Goal: Browse casually

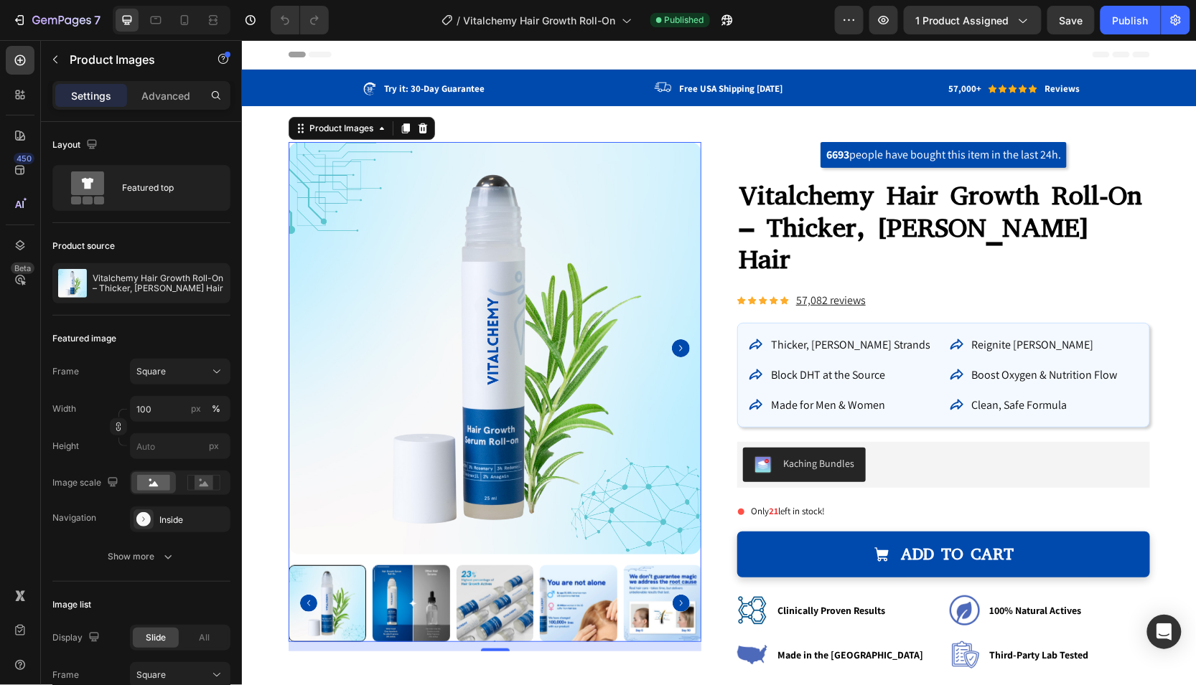
click at [744, 52] on div "Header" at bounding box center [718, 53] width 861 height 29
click at [499, 610] on img at bounding box center [495, 604] width 78 height 78
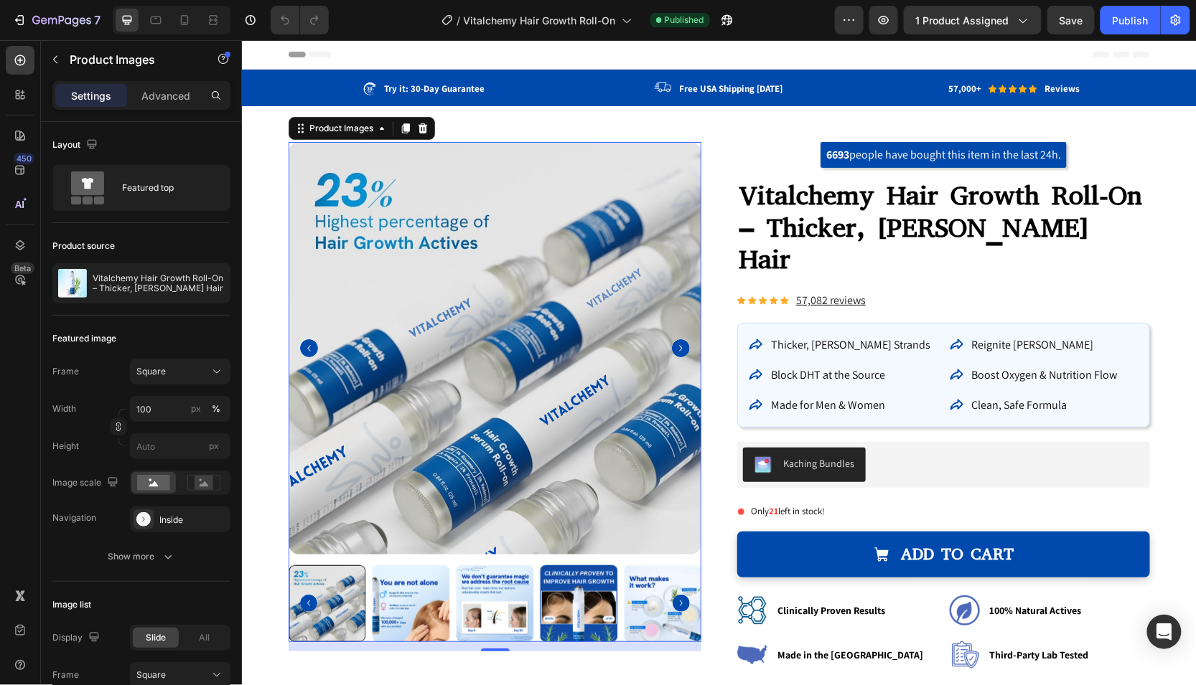
click at [563, 598] on img at bounding box center [578, 604] width 78 height 78
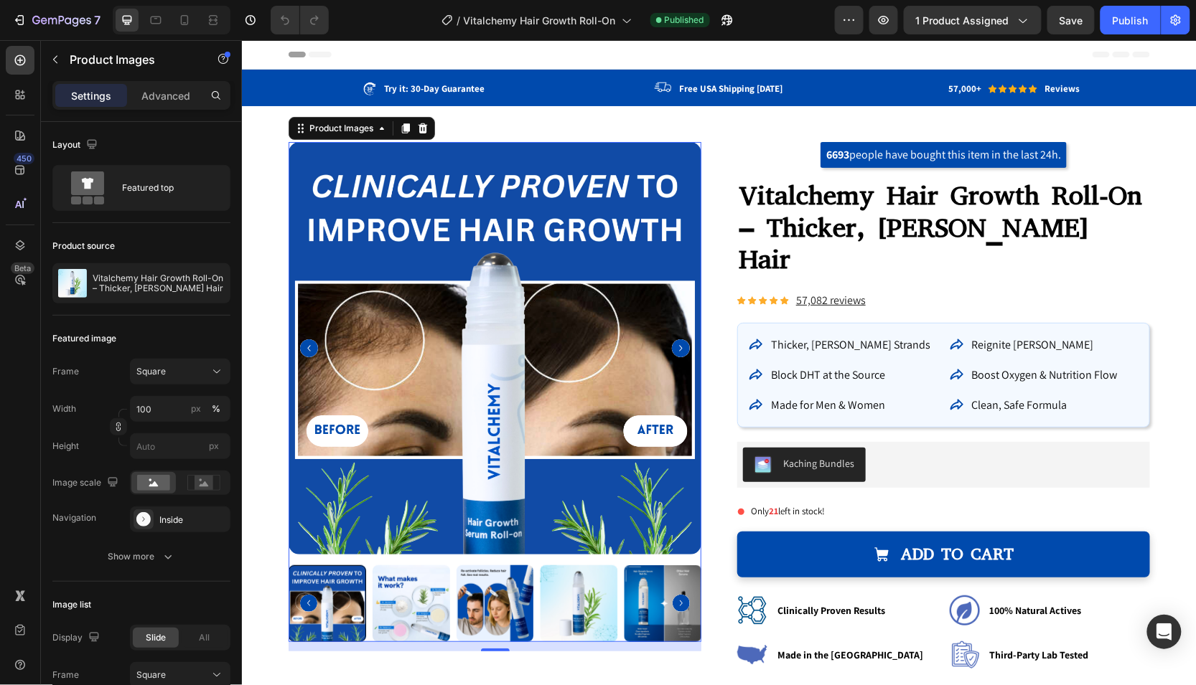
click at [587, 590] on img at bounding box center [578, 604] width 78 height 78
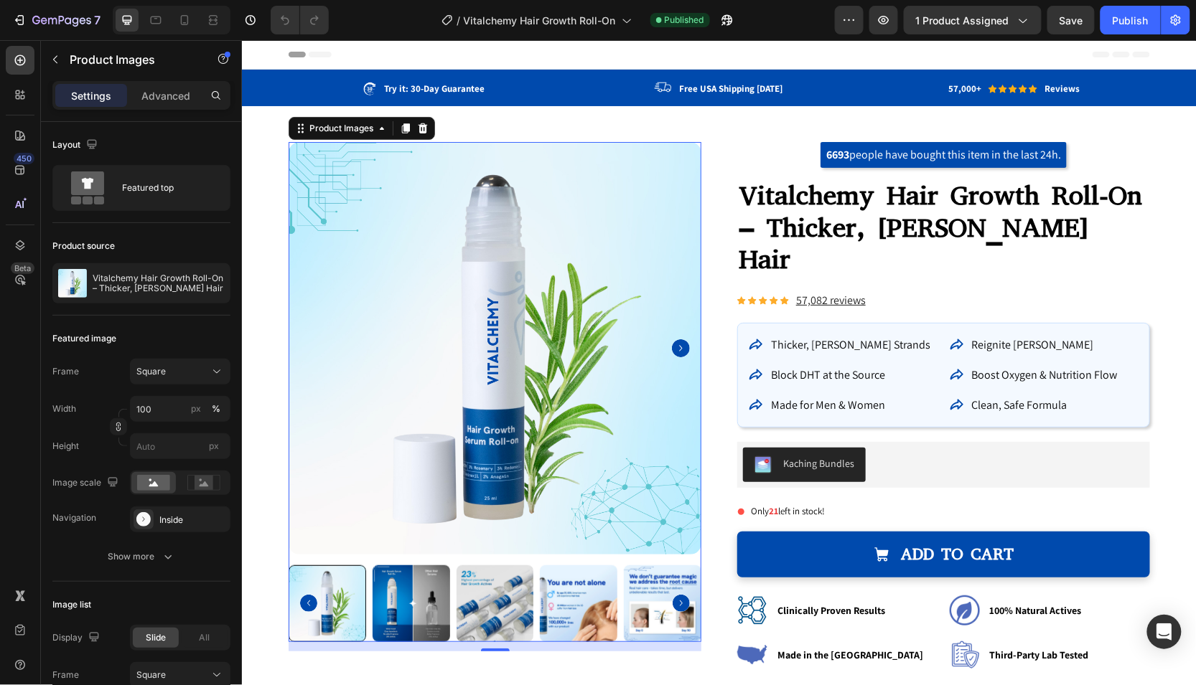
click at [583, 589] on img at bounding box center [578, 604] width 78 height 78
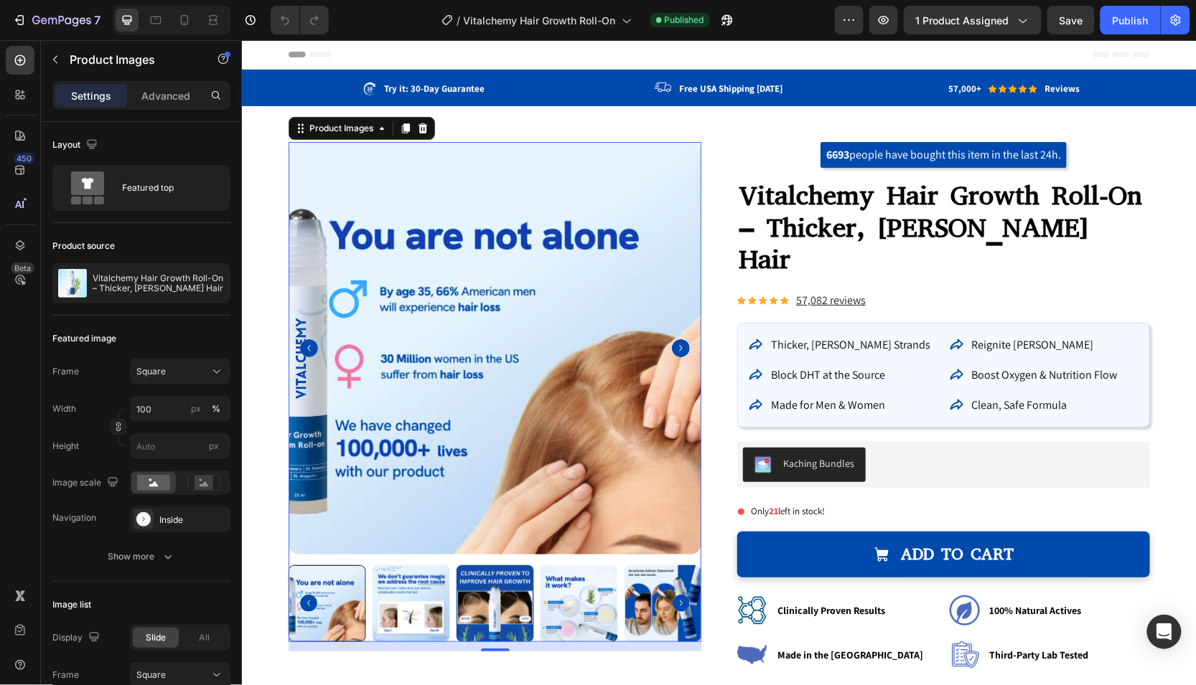
click at [583, 589] on img at bounding box center [578, 604] width 78 height 78
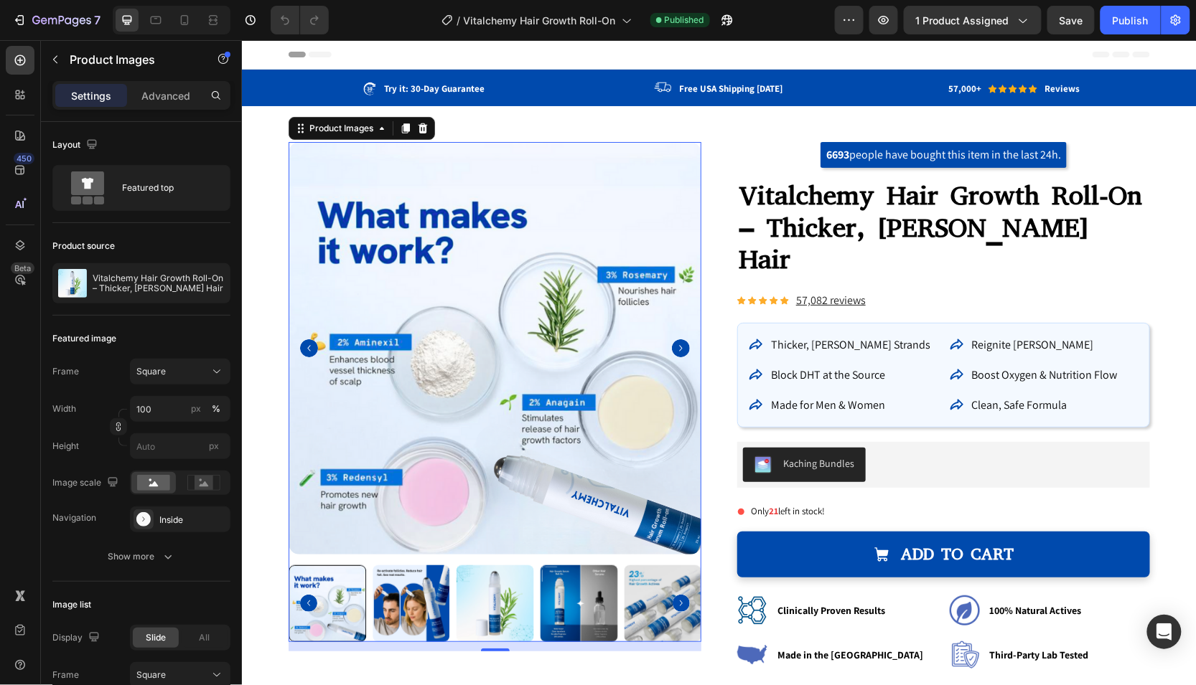
click at [583, 589] on img at bounding box center [578, 604] width 78 height 78
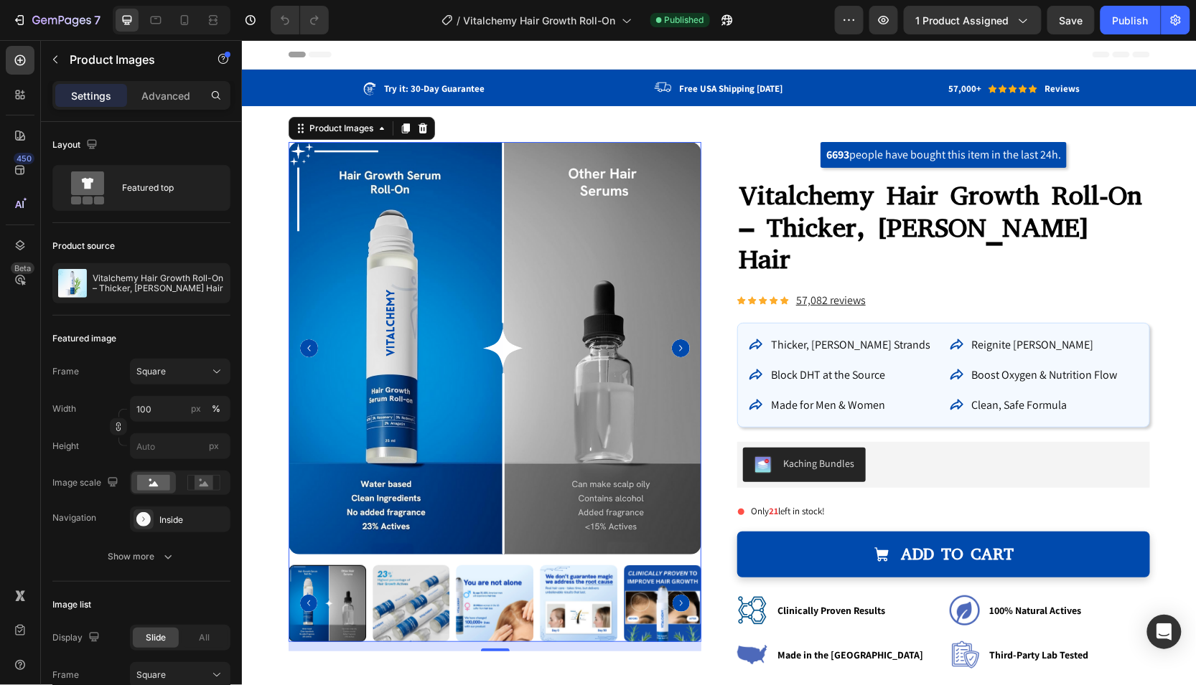
click at [412, 592] on img at bounding box center [411, 604] width 78 height 78
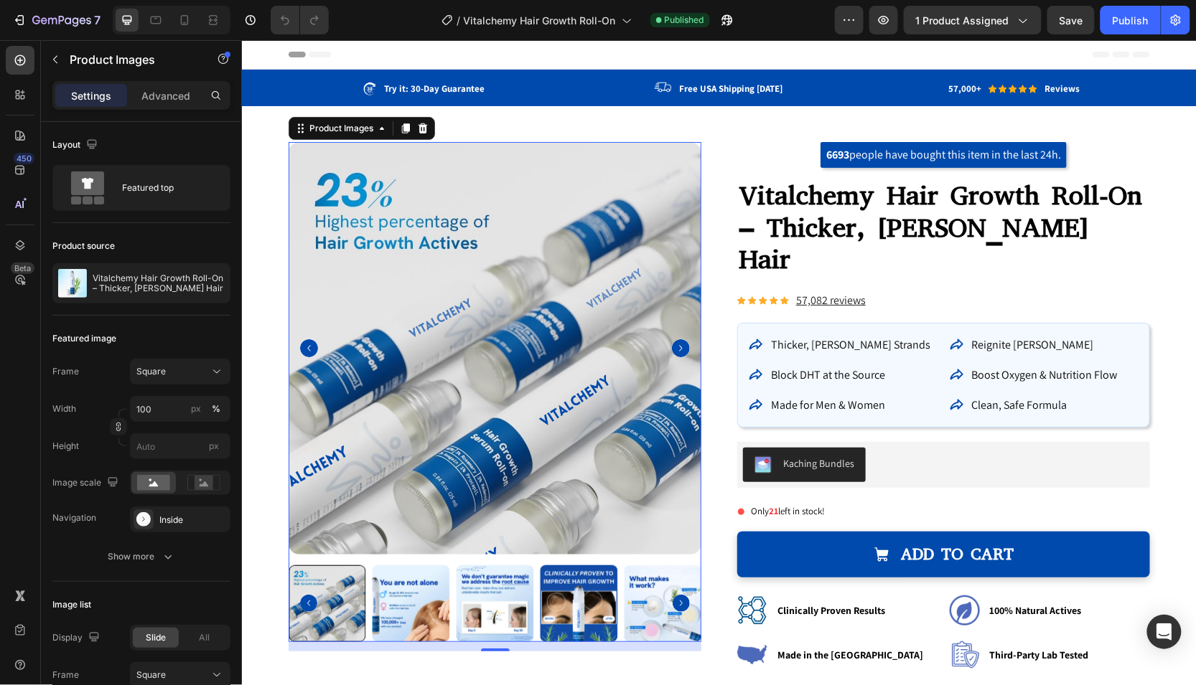
click at [349, 598] on div at bounding box center [327, 604] width 78 height 78
click at [604, 593] on img at bounding box center [578, 604] width 78 height 78
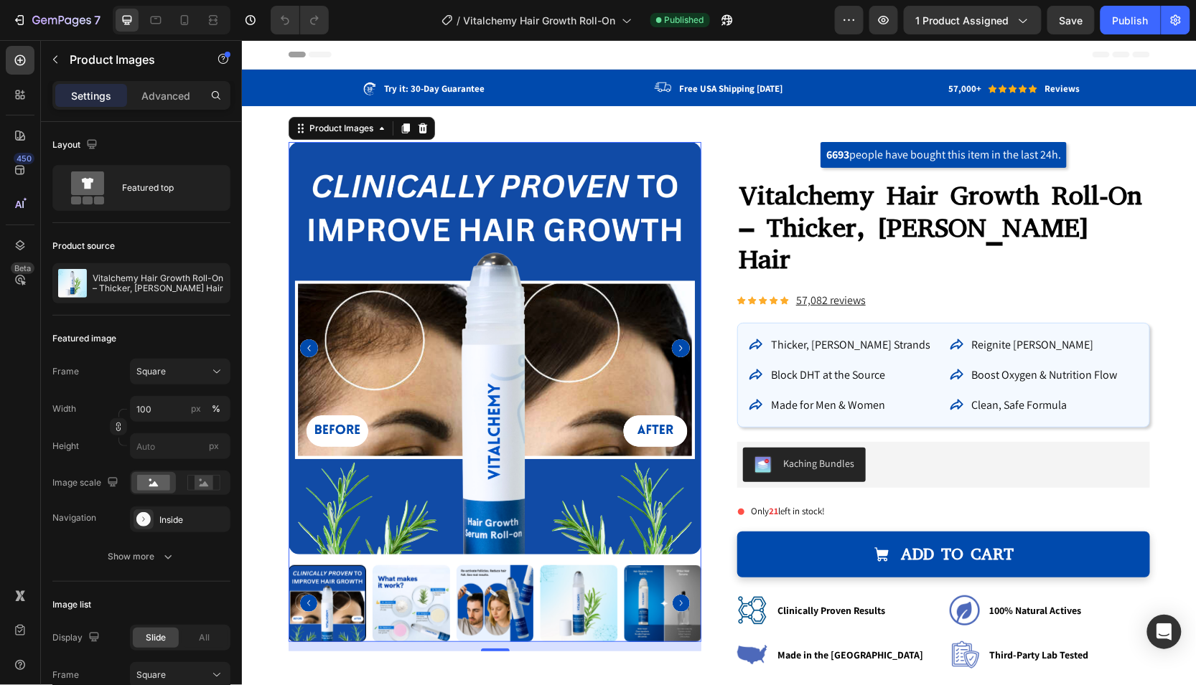
click at [604, 593] on img at bounding box center [578, 604] width 78 height 78
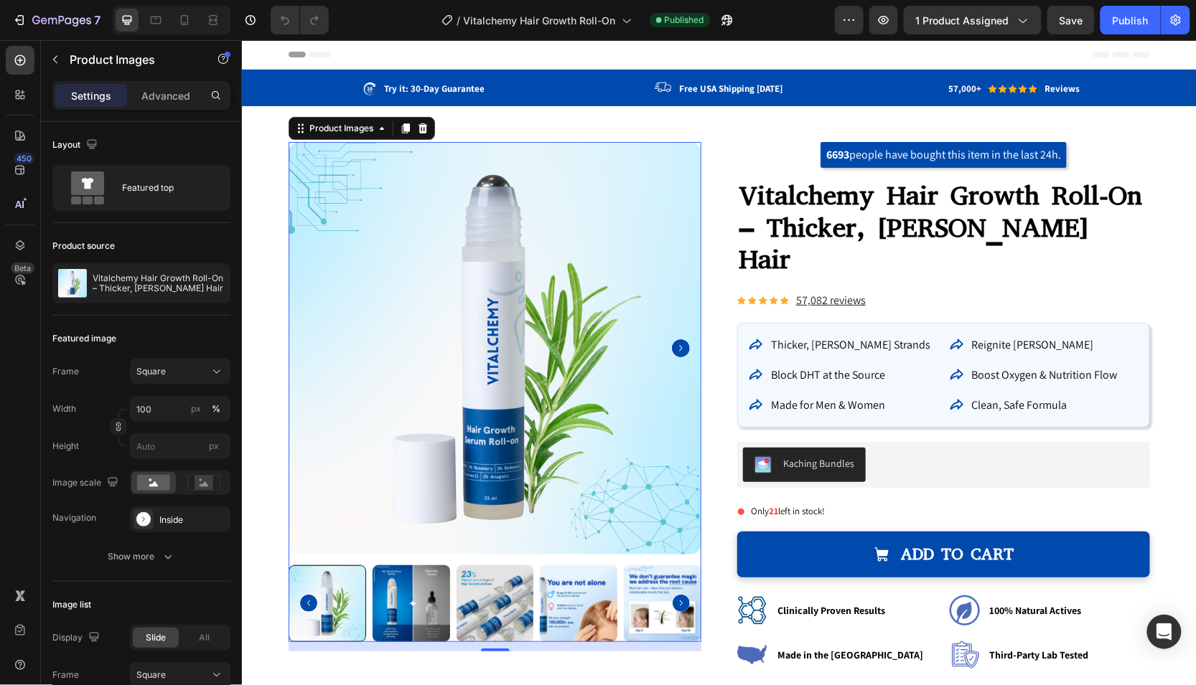
click at [568, 598] on img at bounding box center [578, 604] width 78 height 78
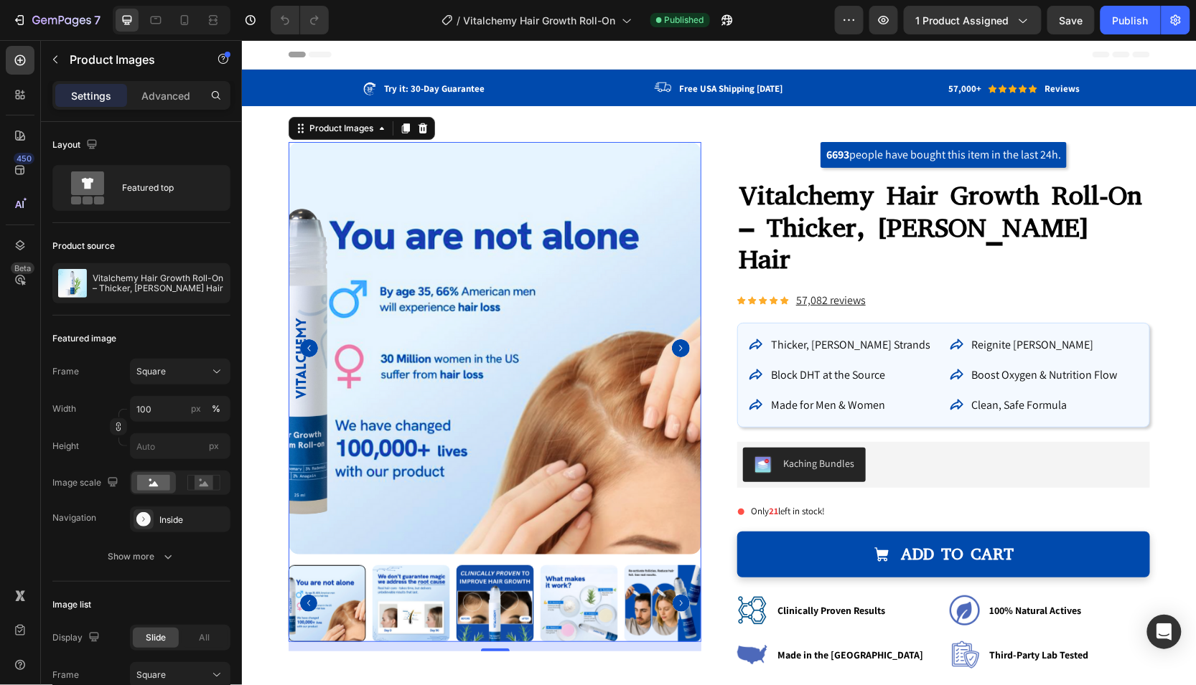
click at [567, 598] on img at bounding box center [578, 604] width 78 height 78
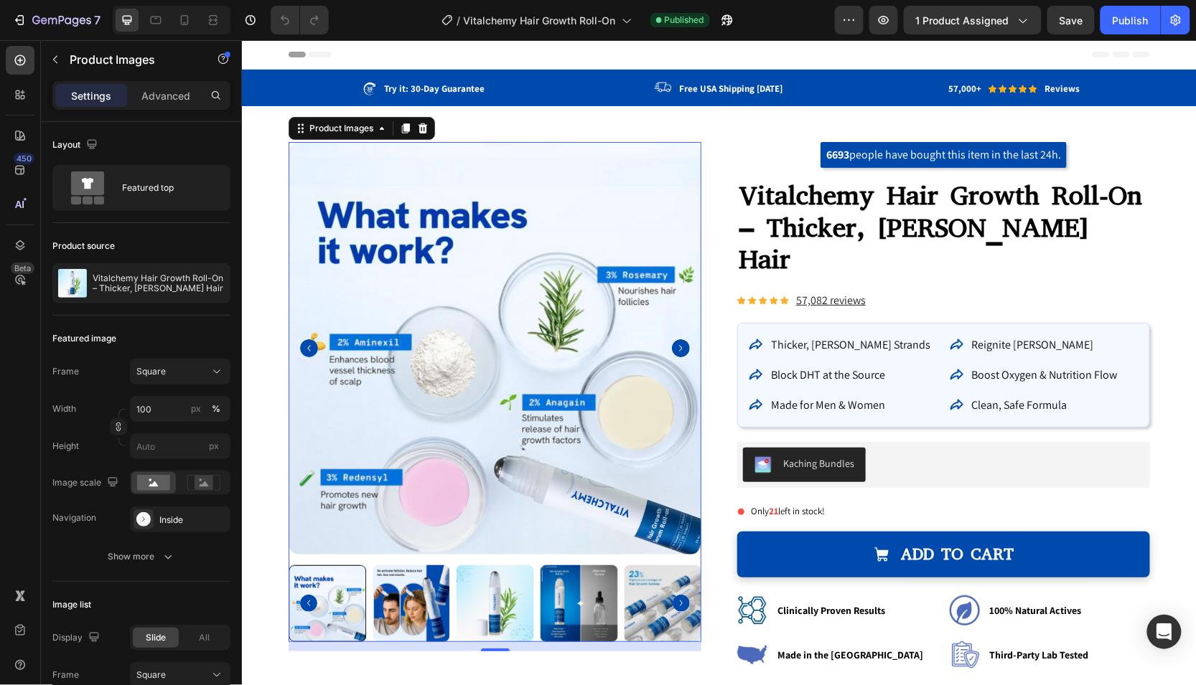
click at [634, 600] on img at bounding box center [662, 604] width 78 height 78
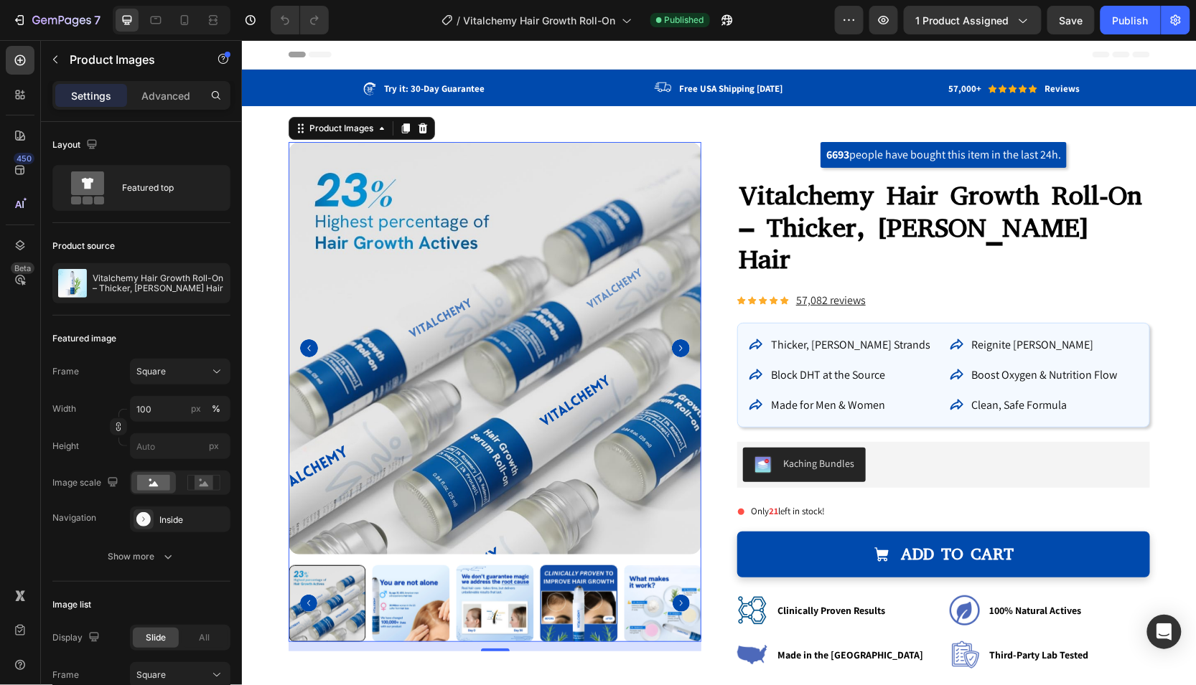
click at [427, 597] on img at bounding box center [411, 604] width 78 height 78
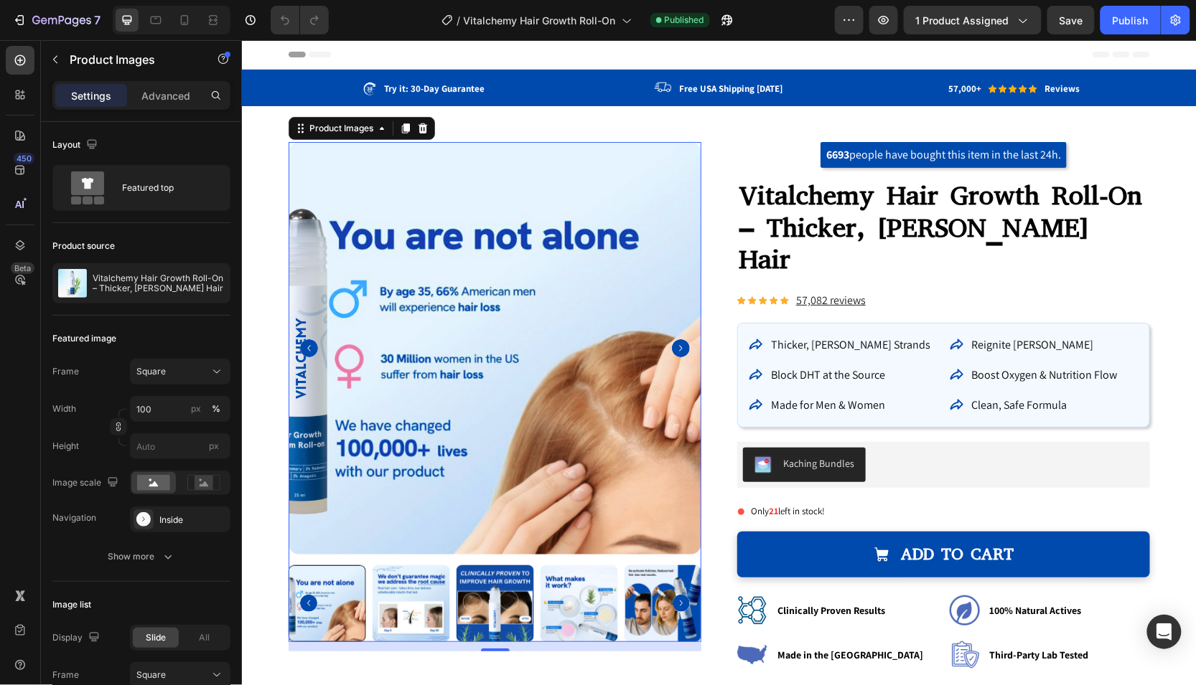
click at [461, 598] on img at bounding box center [495, 604] width 78 height 78
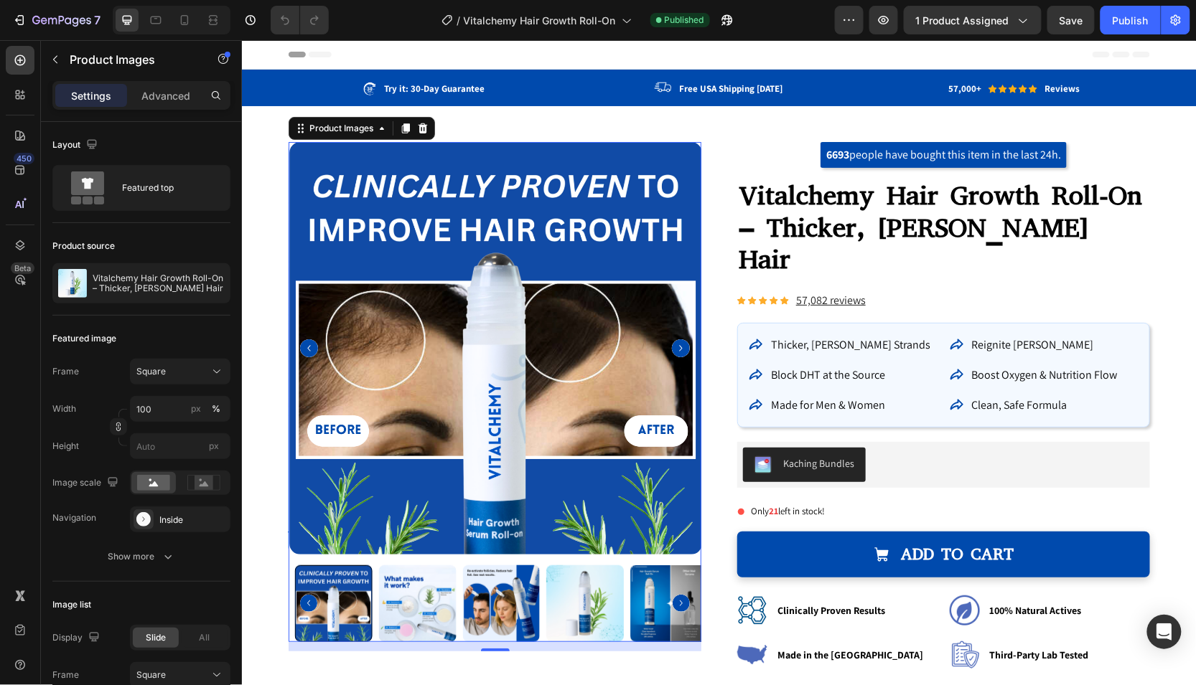
click at [461, 598] on img at bounding box center [500, 604] width 78 height 78
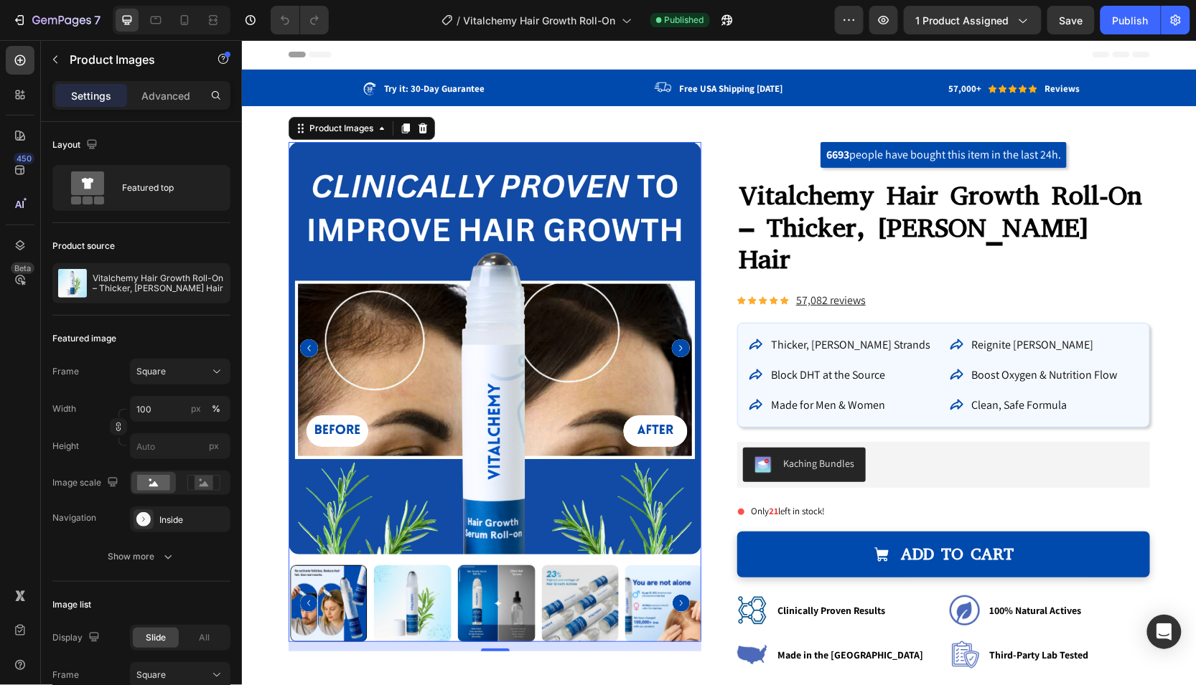
click at [461, 598] on img at bounding box center [495, 604] width 78 height 78
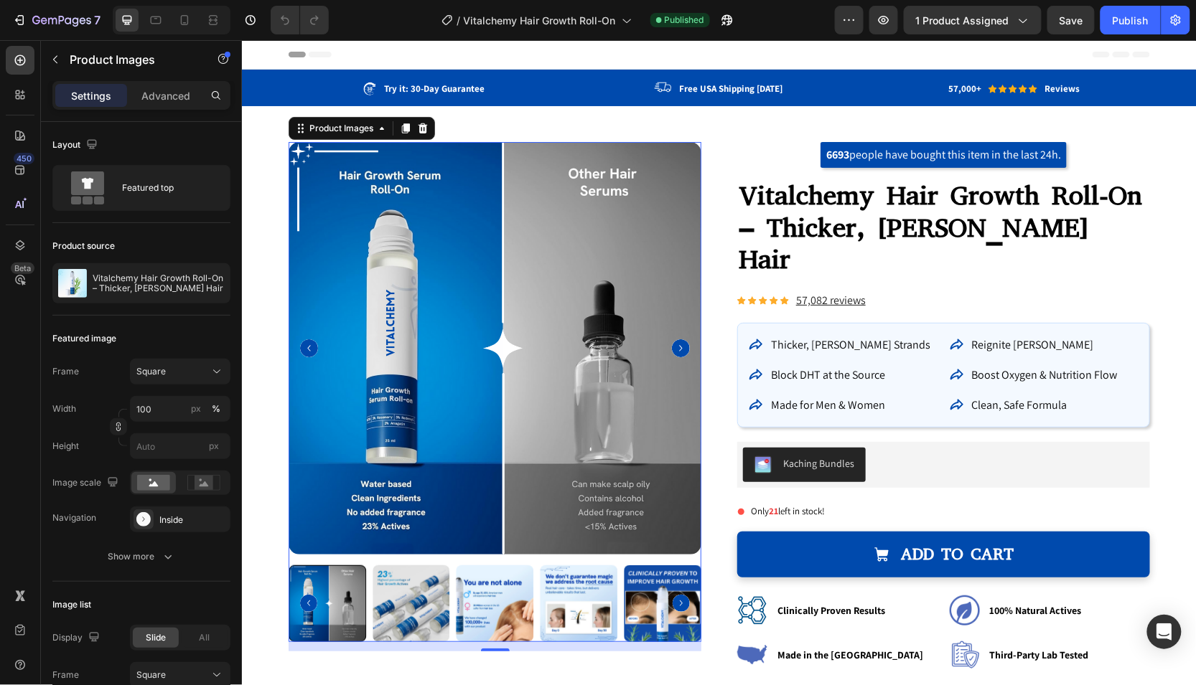
click at [461, 598] on img at bounding box center [495, 604] width 78 height 78
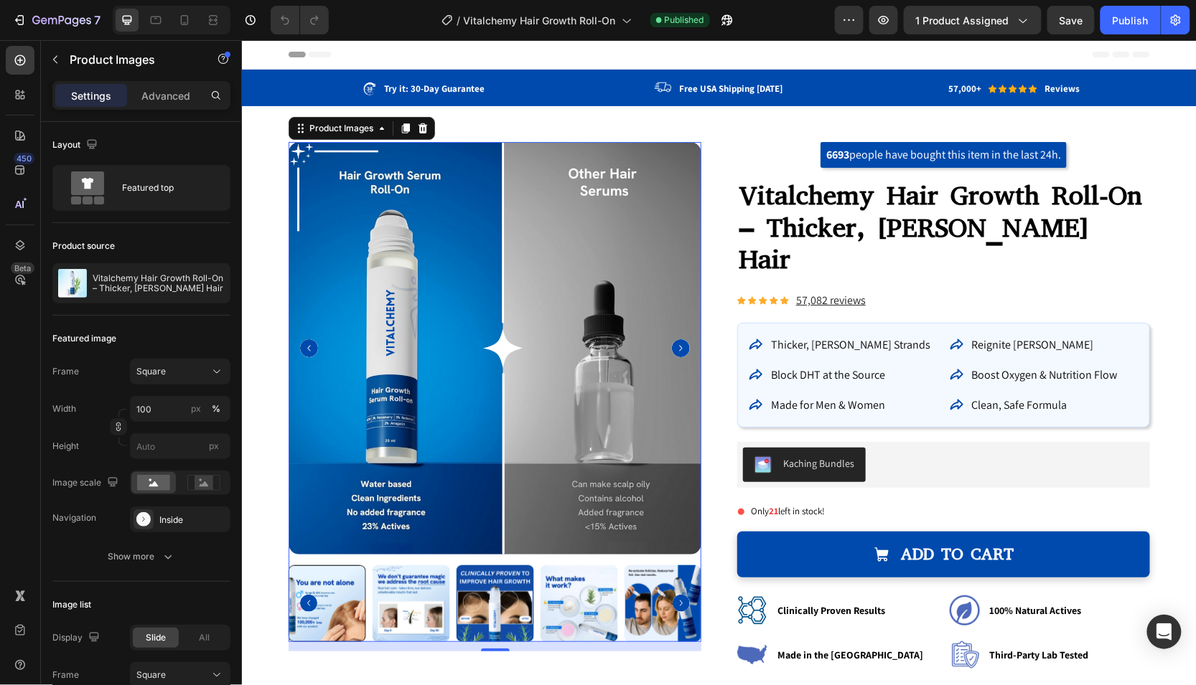
click at [461, 598] on img at bounding box center [495, 604] width 78 height 78
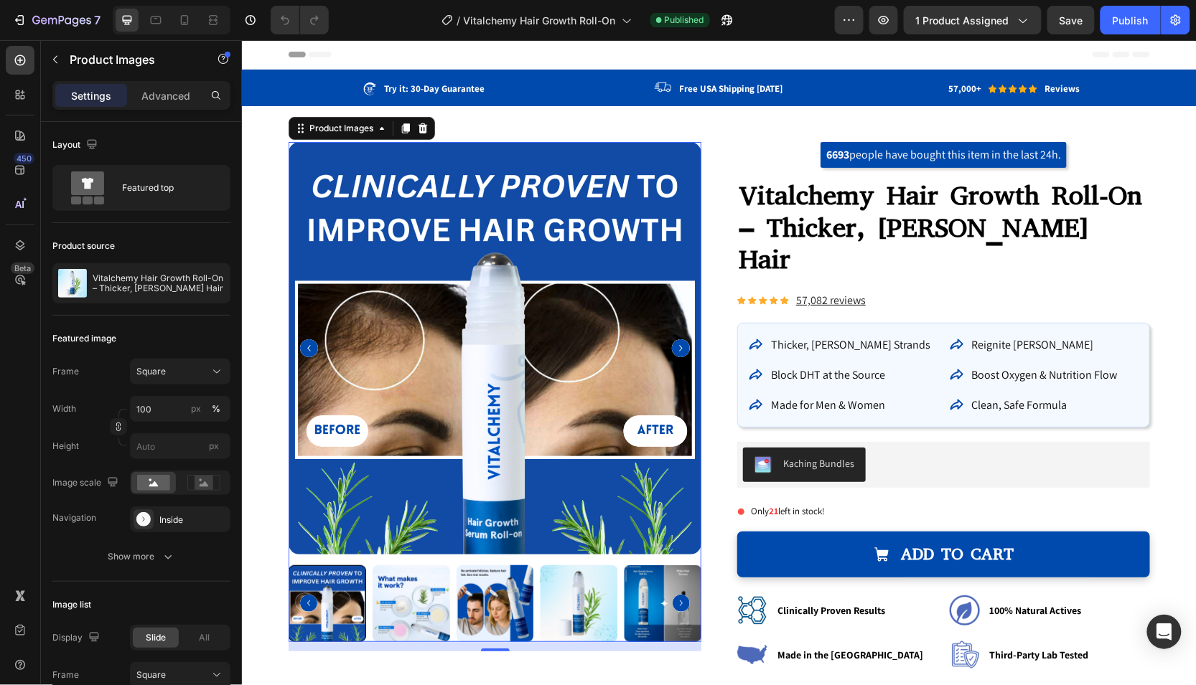
click at [560, 607] on img at bounding box center [578, 604] width 78 height 78
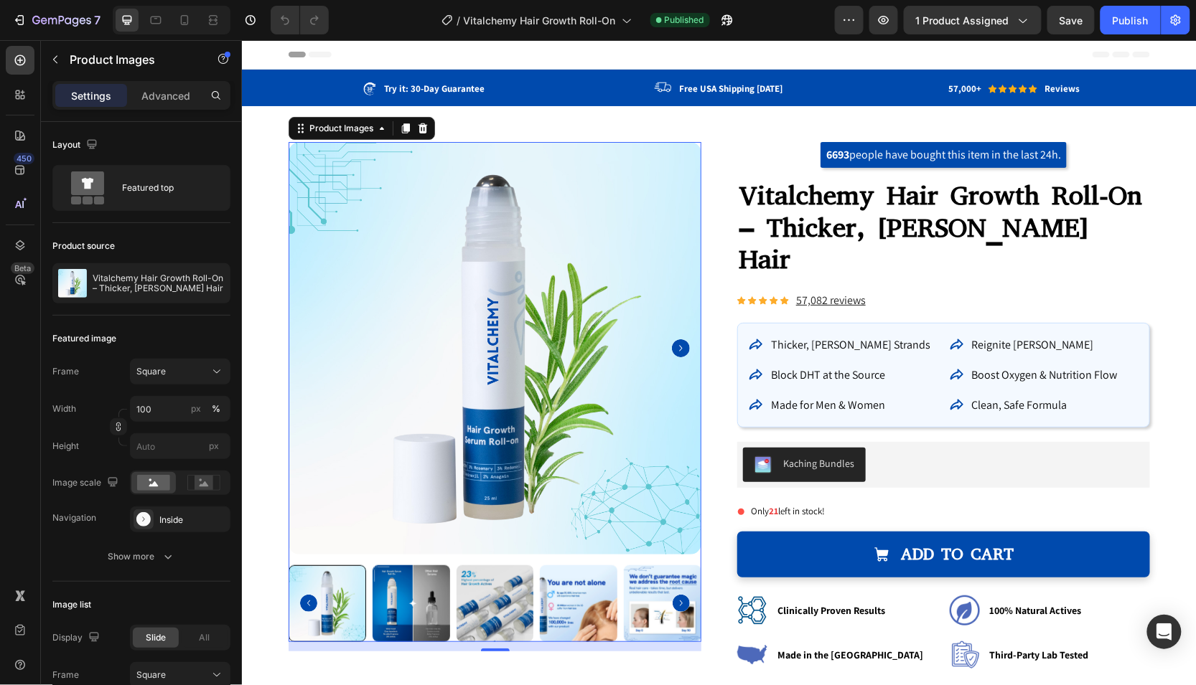
click at [560, 607] on img at bounding box center [578, 604] width 78 height 78
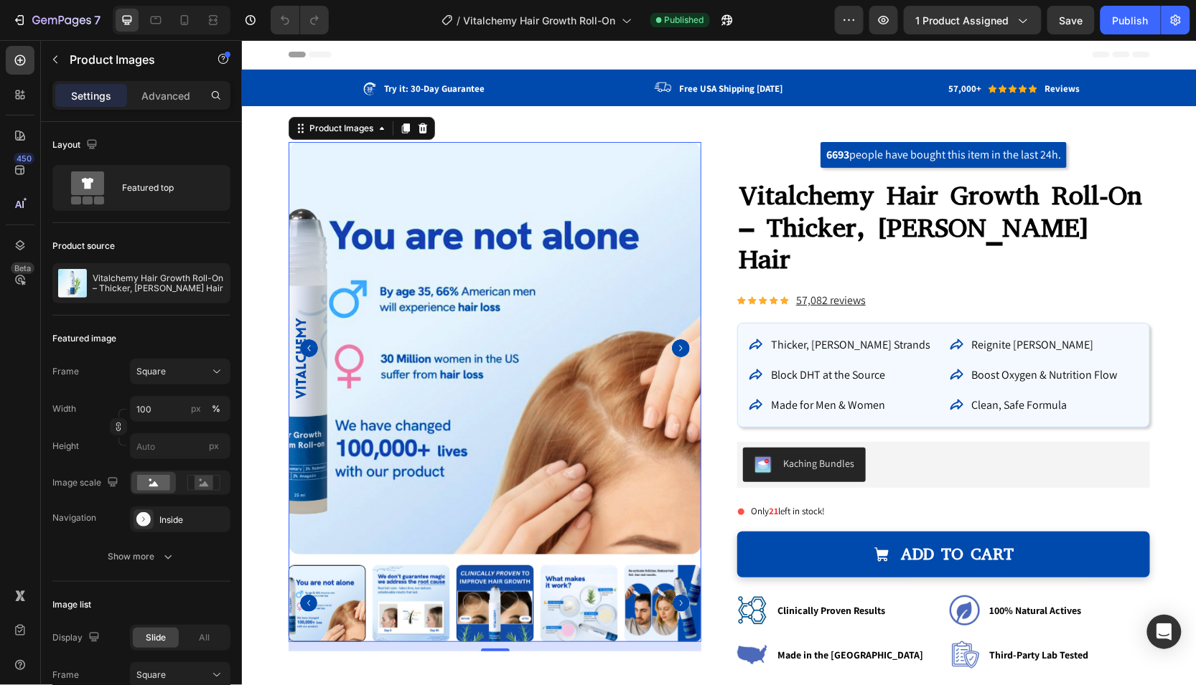
click at [560, 607] on img at bounding box center [578, 604] width 78 height 78
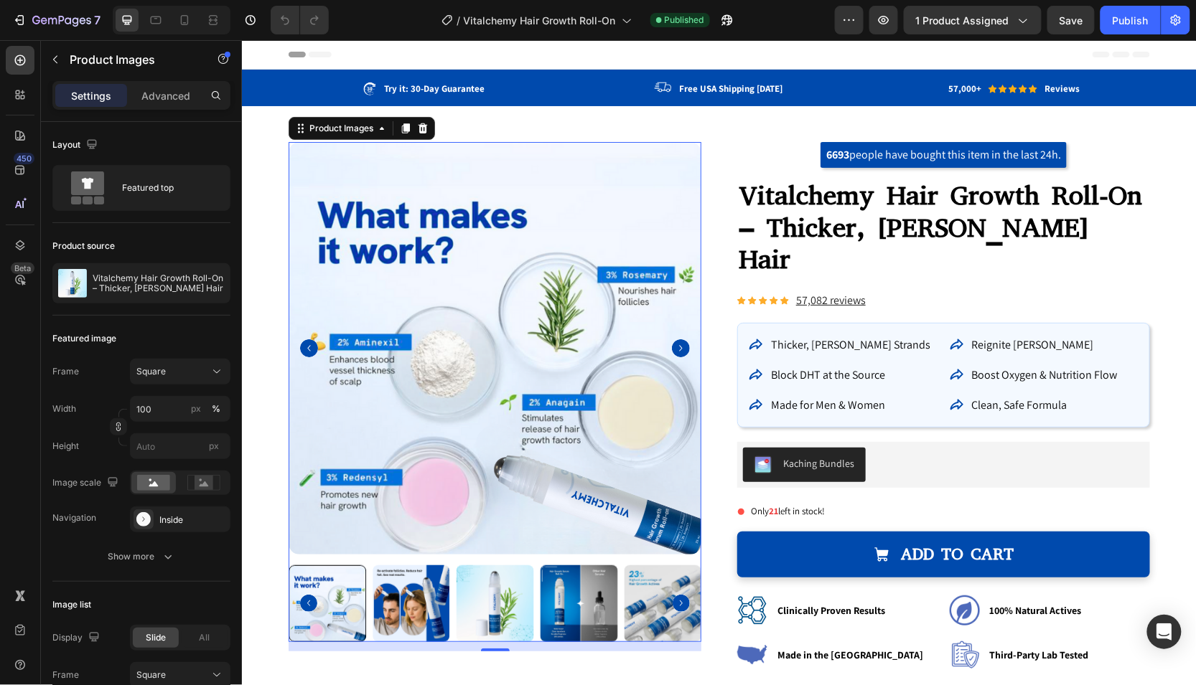
click at [560, 609] on img at bounding box center [578, 604] width 78 height 78
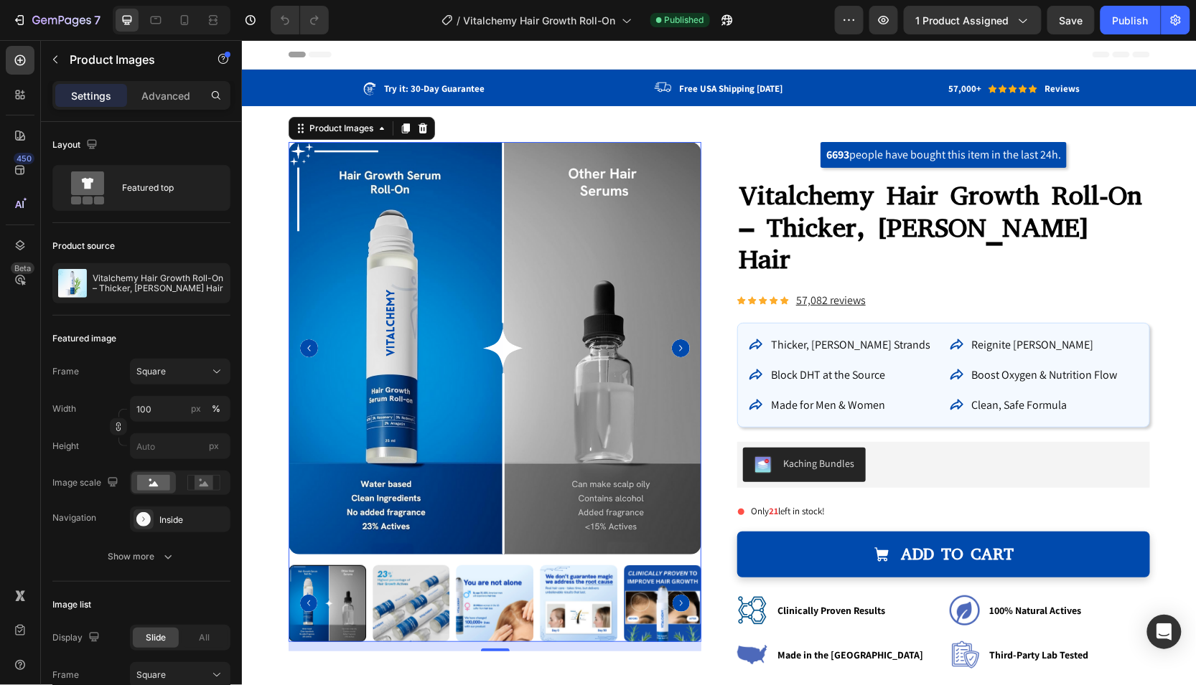
click at [559, 609] on img at bounding box center [578, 604] width 78 height 78
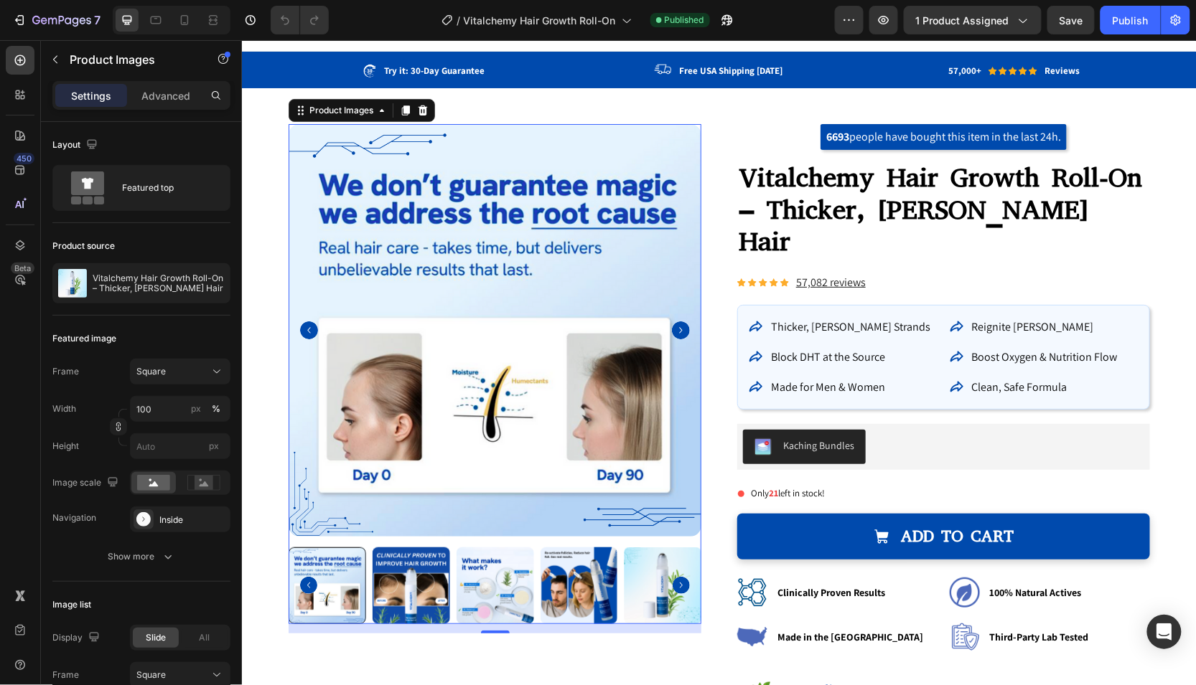
scroll to position [20, 0]
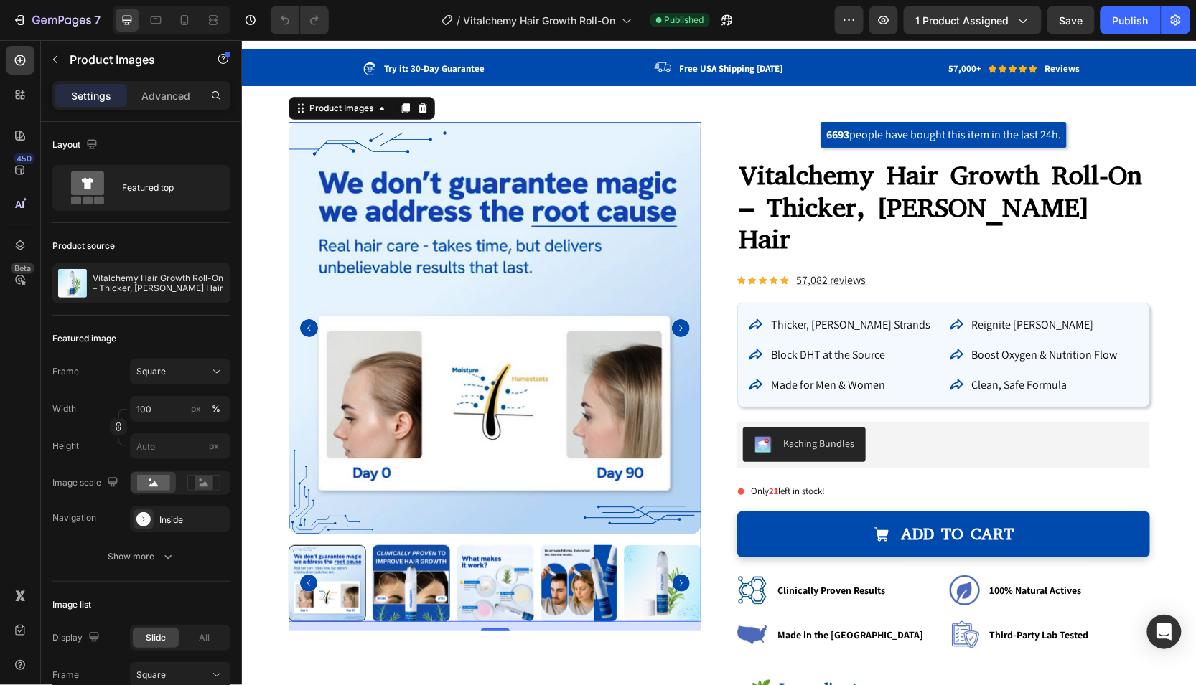
click at [577, 585] on img at bounding box center [578, 584] width 78 height 78
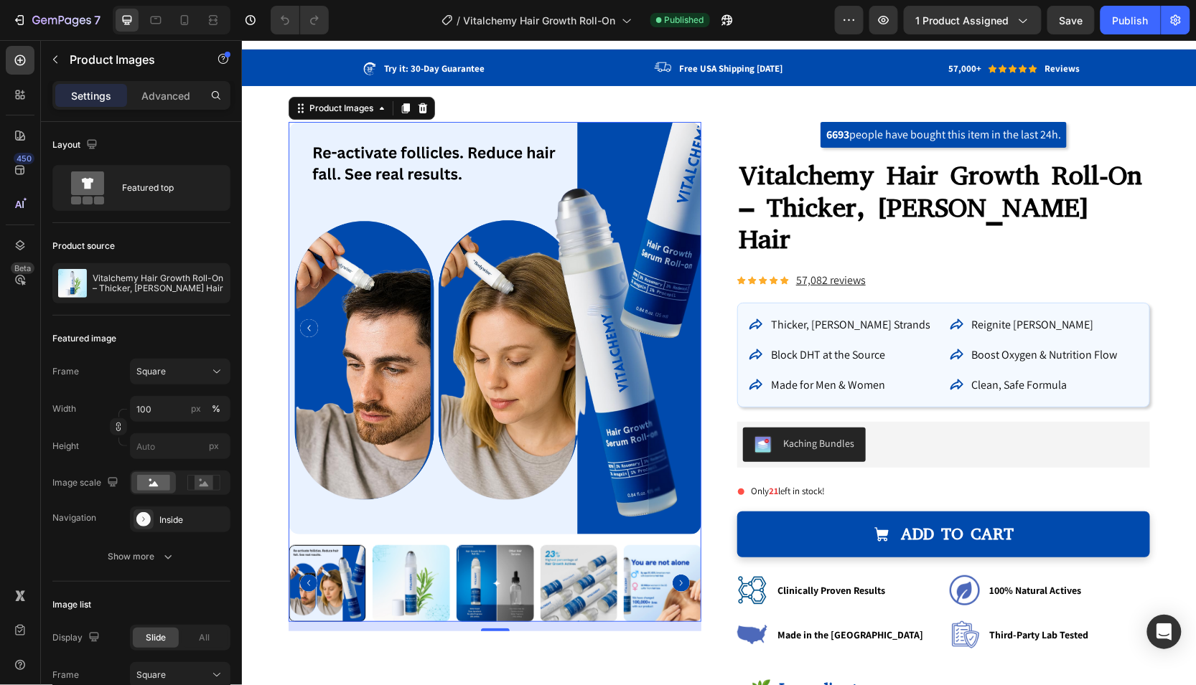
click at [568, 583] on img at bounding box center [578, 584] width 78 height 78
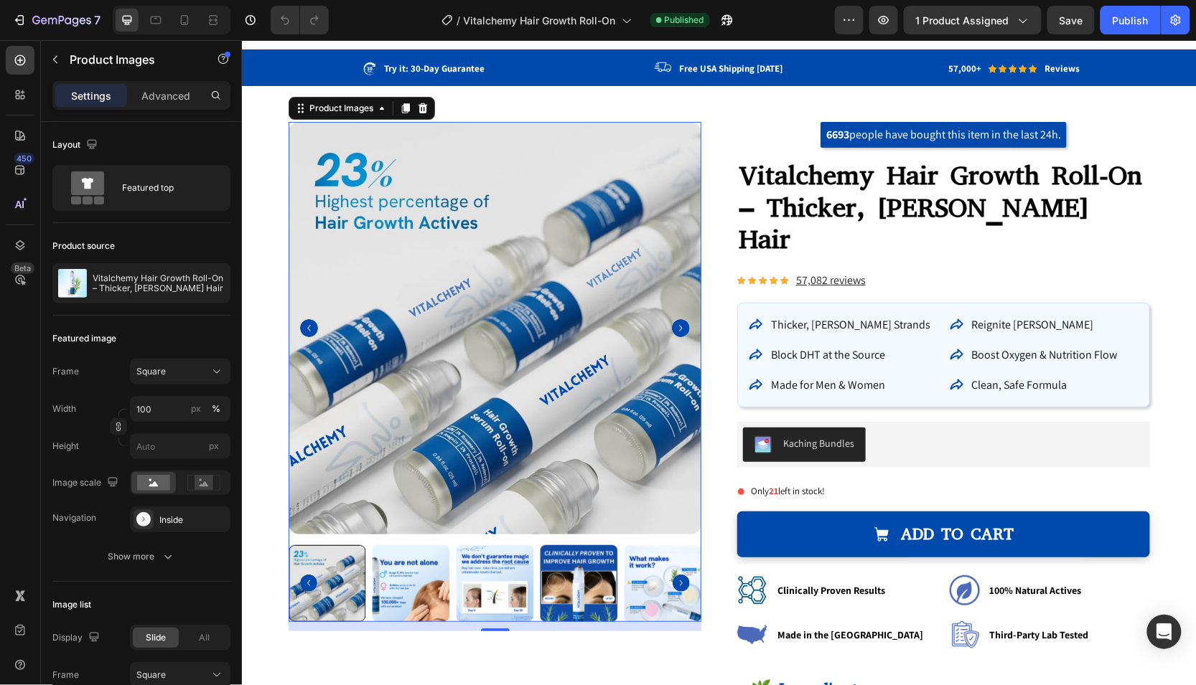
click at [568, 583] on img at bounding box center [578, 584] width 78 height 78
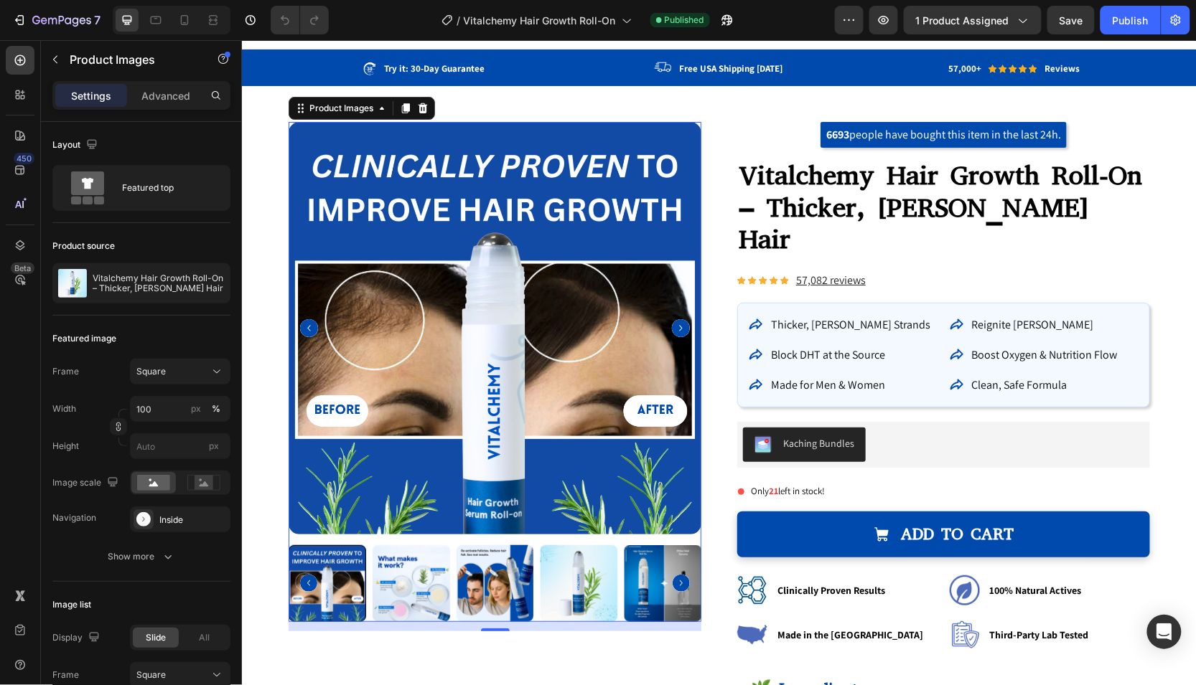
click at [565, 583] on img at bounding box center [578, 584] width 78 height 78
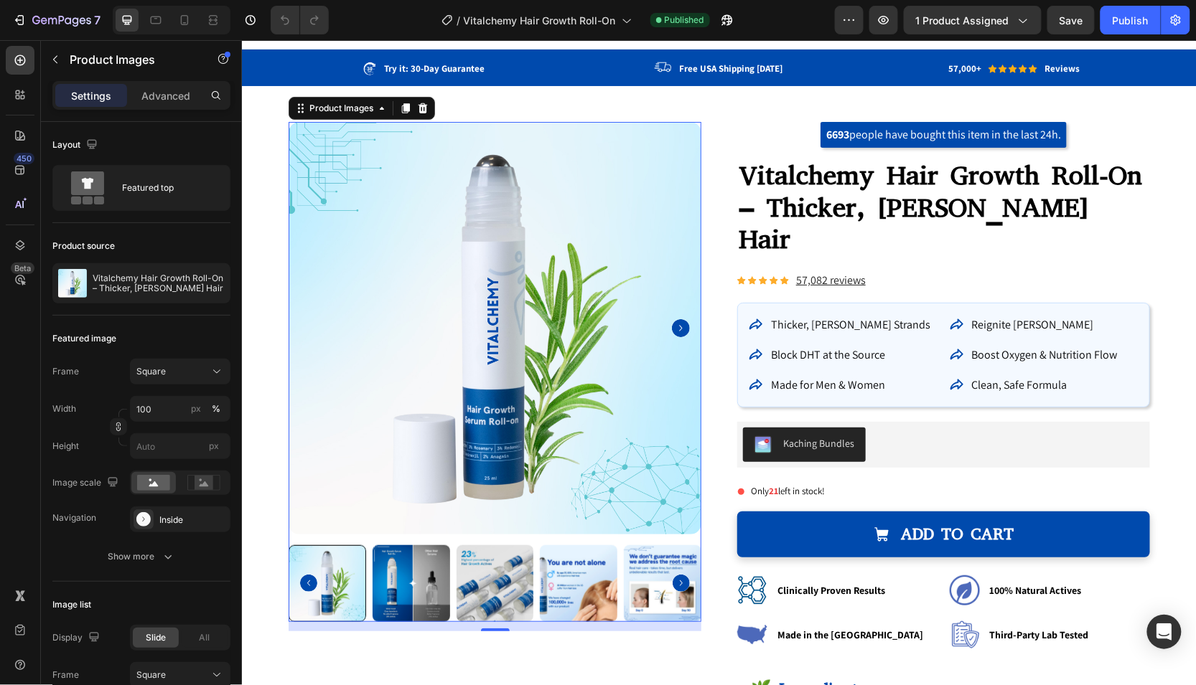
click at [564, 582] on img at bounding box center [578, 584] width 78 height 78
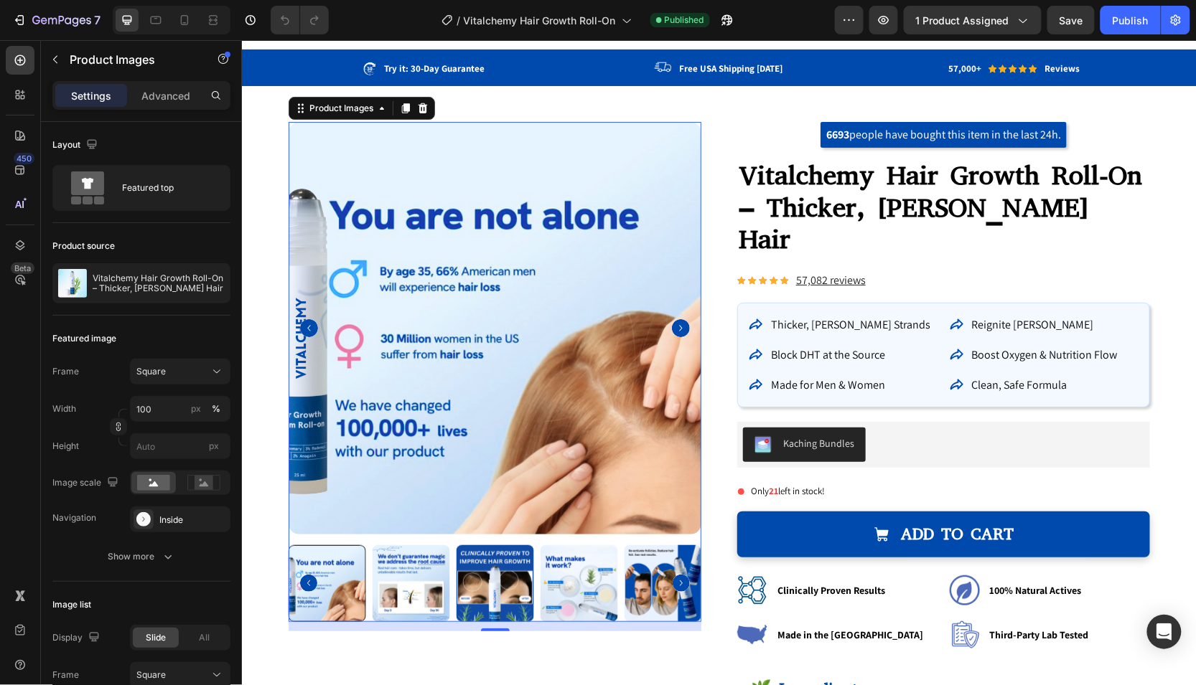
click at [563, 582] on img at bounding box center [578, 584] width 78 height 78
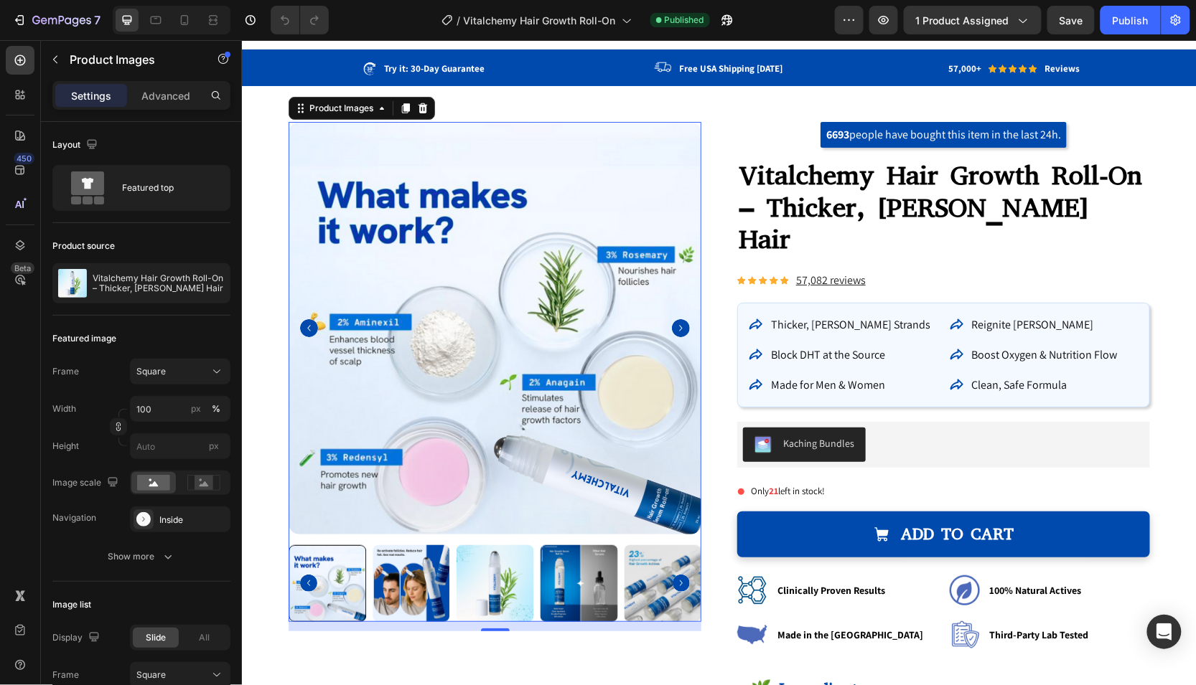
click at [563, 582] on img at bounding box center [578, 584] width 78 height 78
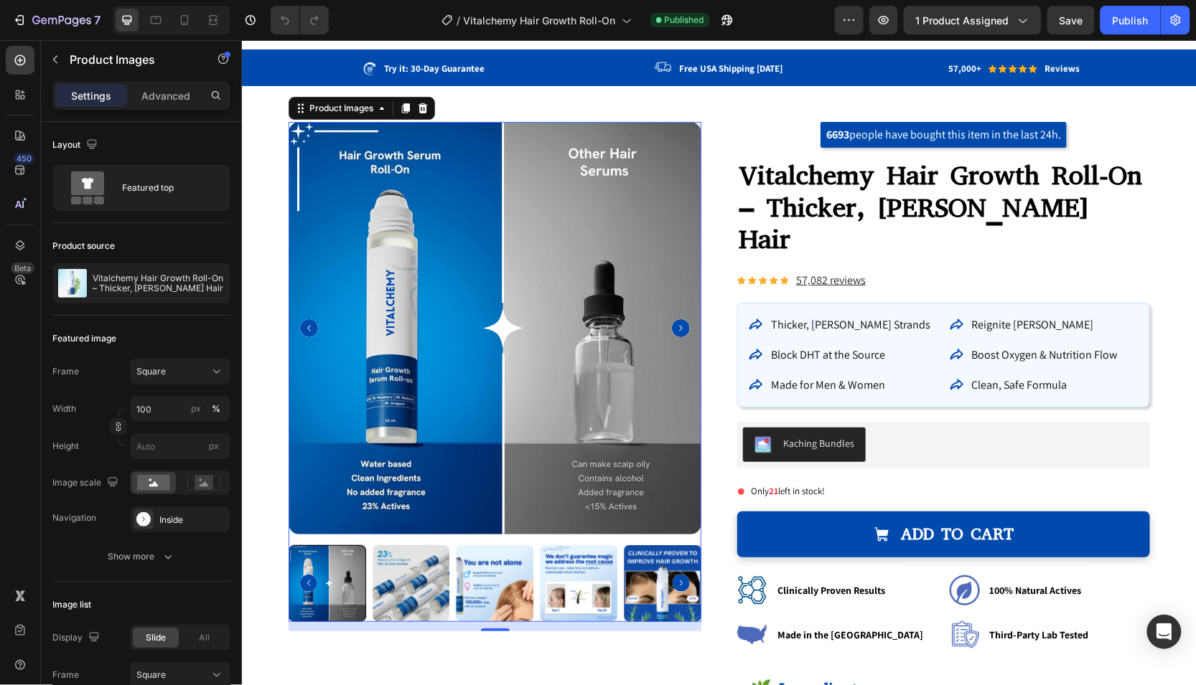
click at [491, 576] on img at bounding box center [495, 584] width 78 height 78
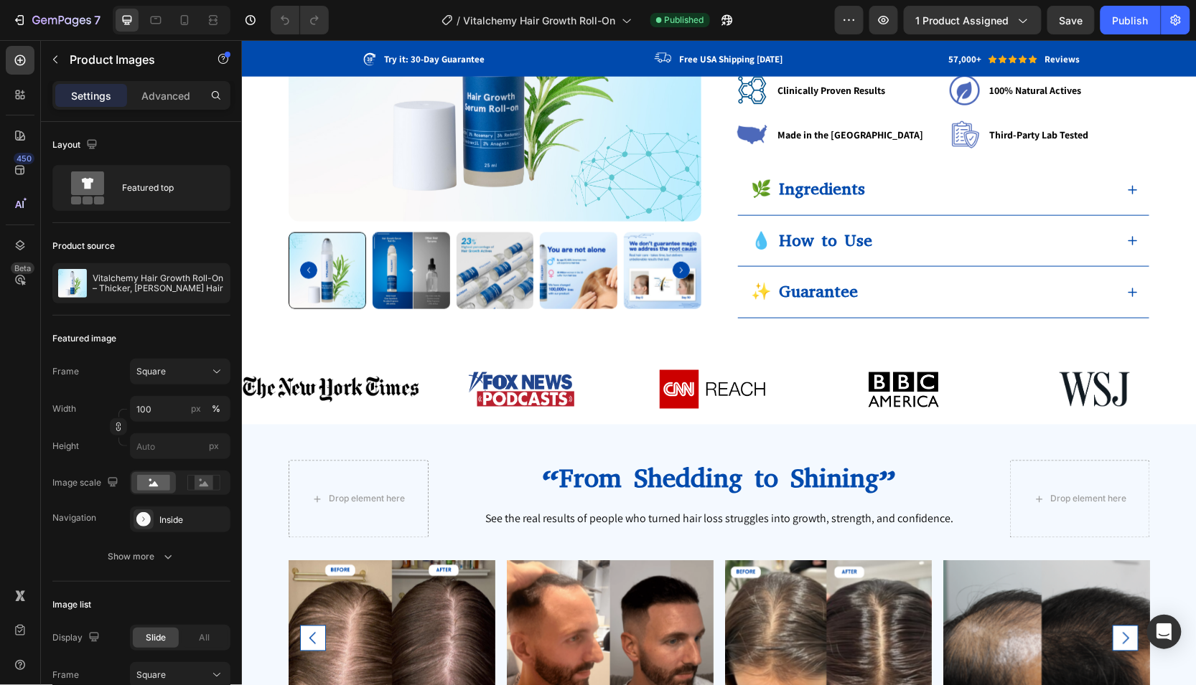
scroll to position [0, 0]
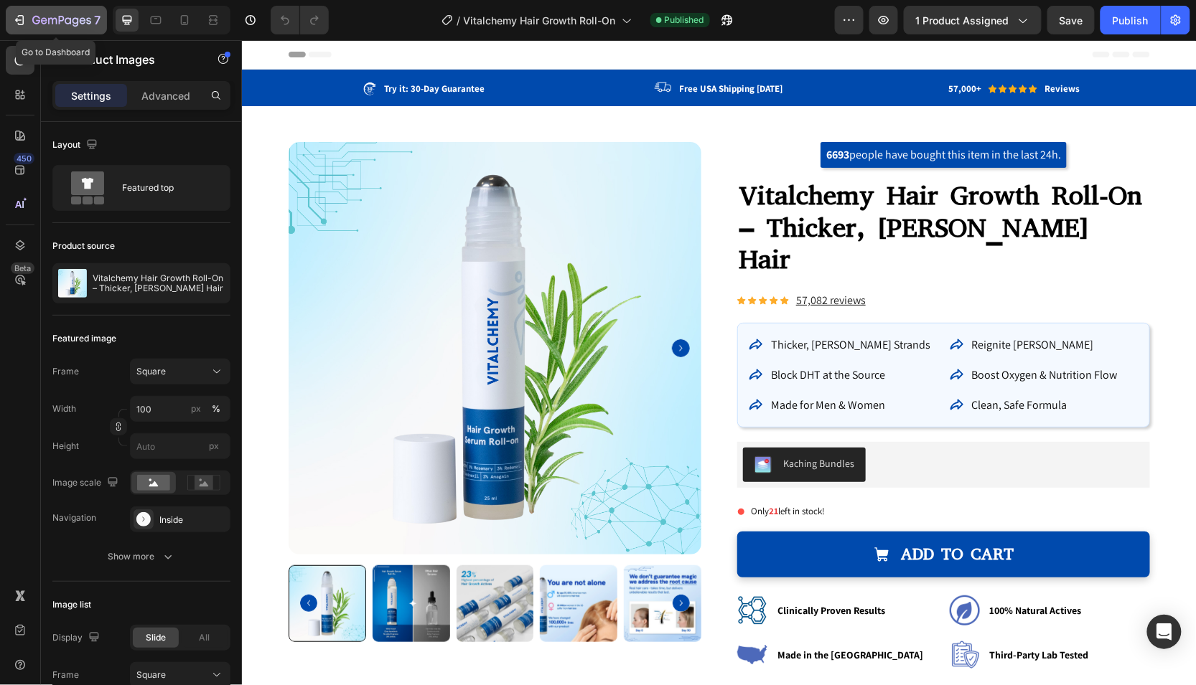
click at [26, 19] on icon "button" at bounding box center [19, 20] width 14 height 14
